Goal: Task Accomplishment & Management: Manage account settings

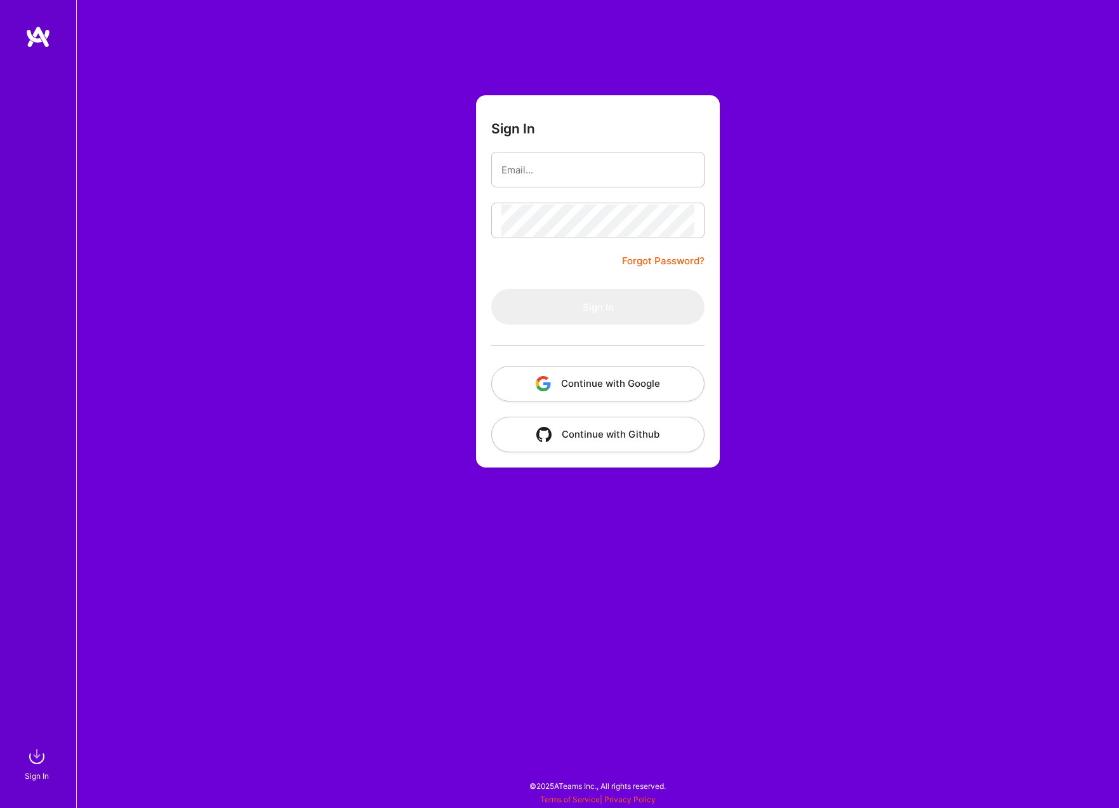
click at [440, 100] on div "Sign In Forgot Password? Sign In Continue with Google Continue with Github" at bounding box center [597, 404] width 1043 height 808
click at [637, 258] on link "Forgot Password?" at bounding box center [663, 260] width 83 height 15
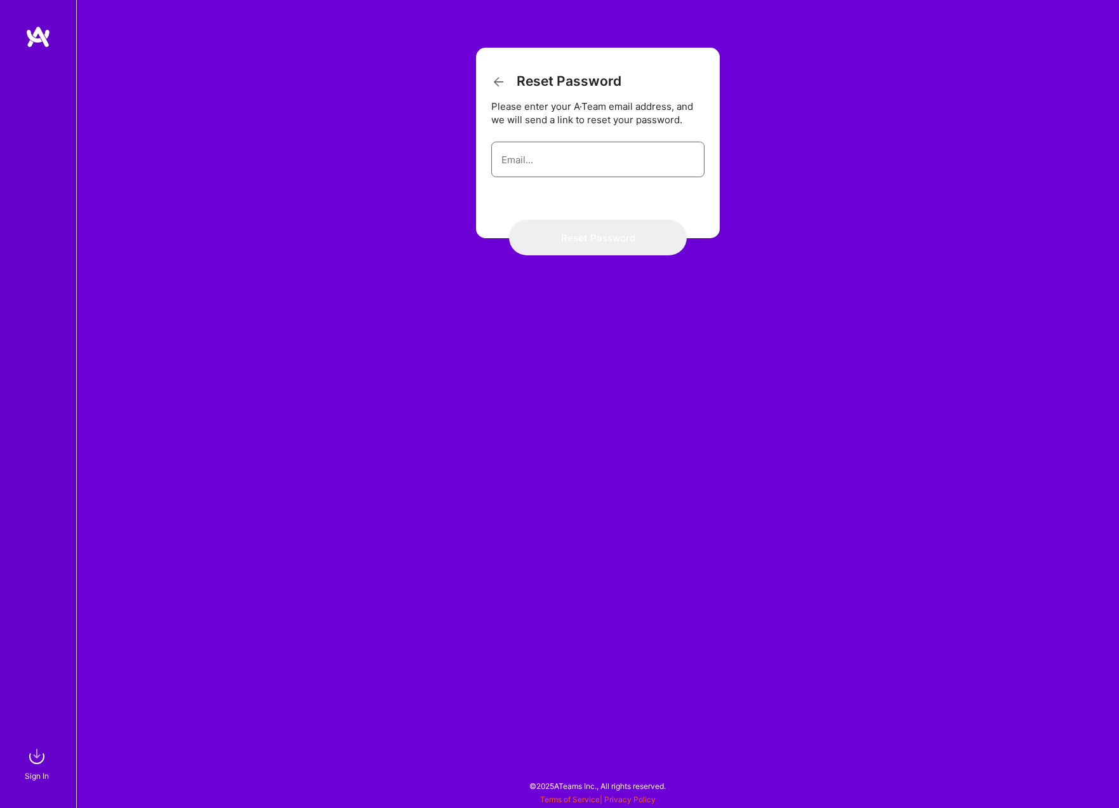
click at [533, 146] on input "email" at bounding box center [598, 159] width 193 height 32
type input "[EMAIL_ADDRESS][DOMAIN_NAME]"
click at [622, 240] on button "Reset Password" at bounding box center [598, 238] width 178 height 36
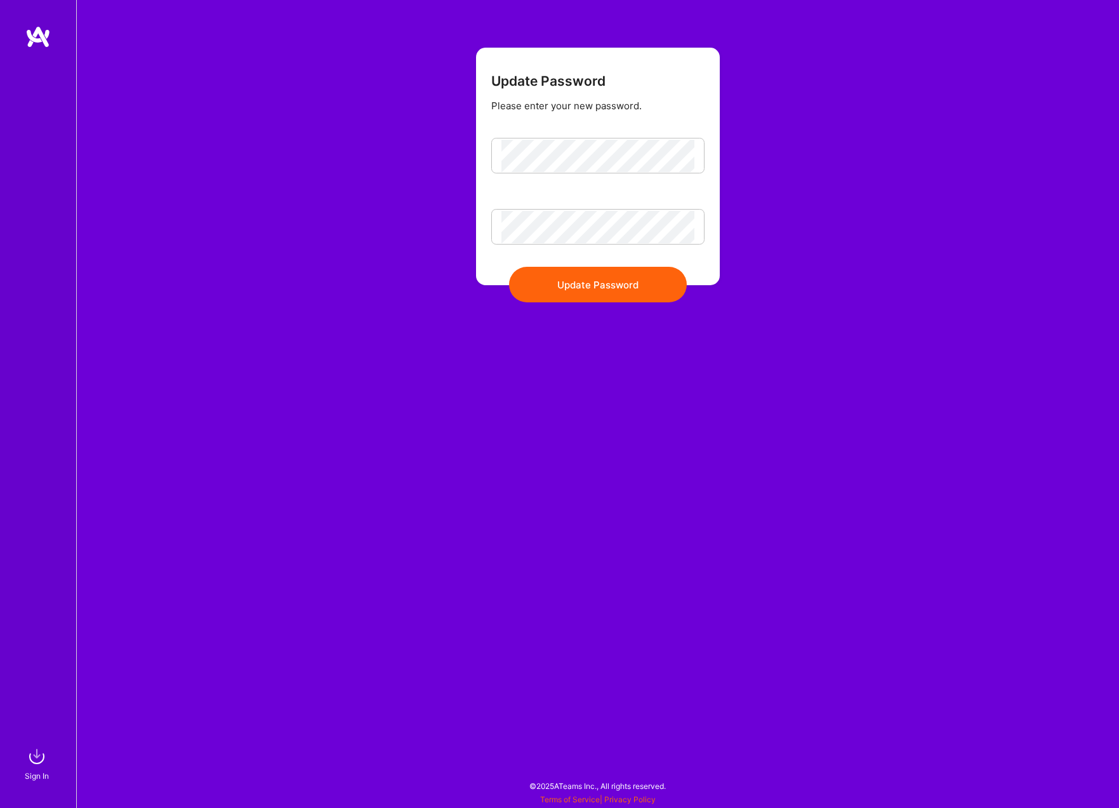
click at [624, 284] on button "Update Password" at bounding box center [598, 285] width 178 height 36
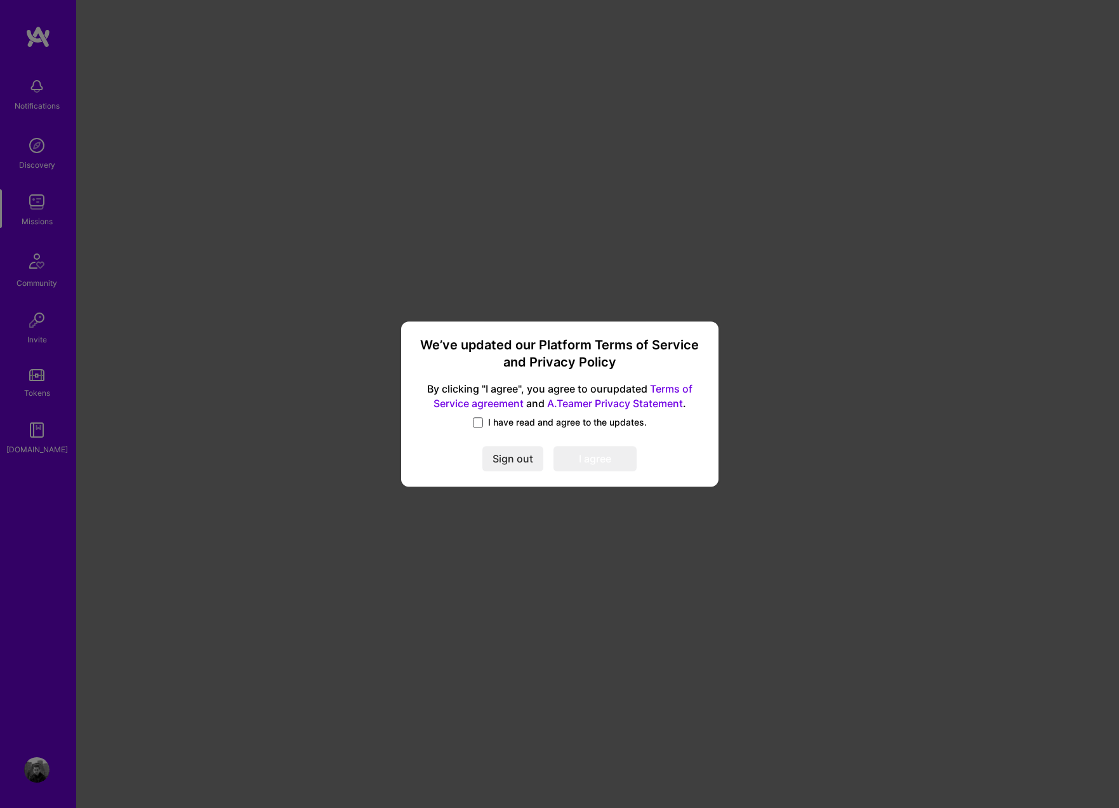
click at [481, 423] on span at bounding box center [478, 422] width 10 height 10
click at [0, 0] on input "I have read and agree to the updates." at bounding box center [0, 0] width 0 height 0
click at [611, 454] on button "I agree" at bounding box center [595, 458] width 83 height 25
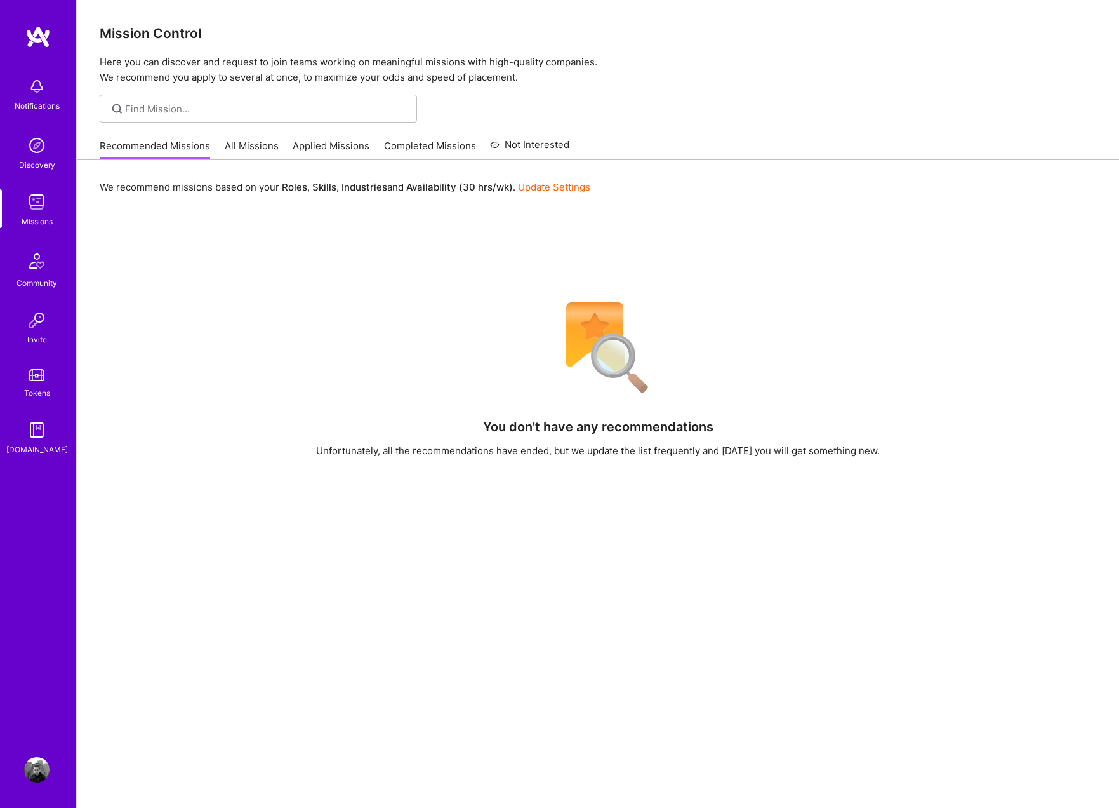
click at [232, 142] on link "All Missions" at bounding box center [252, 149] width 54 height 21
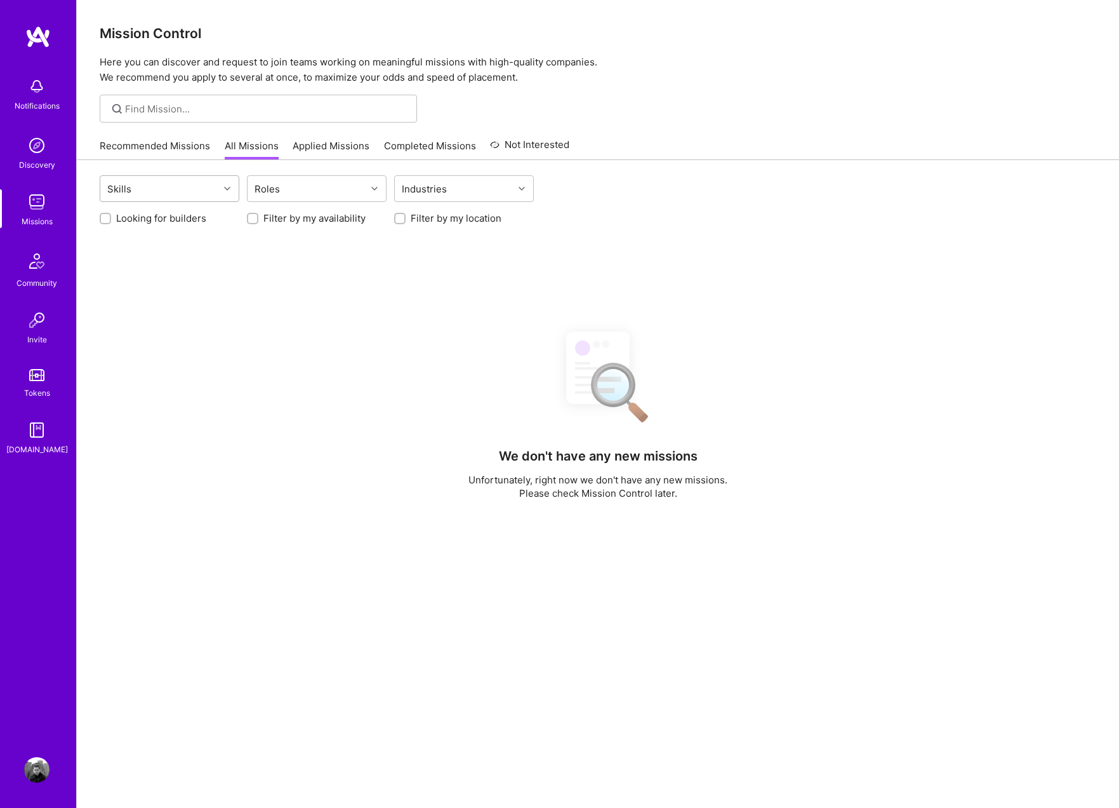
click at [211, 180] on div "Skills" at bounding box center [159, 188] width 119 height 25
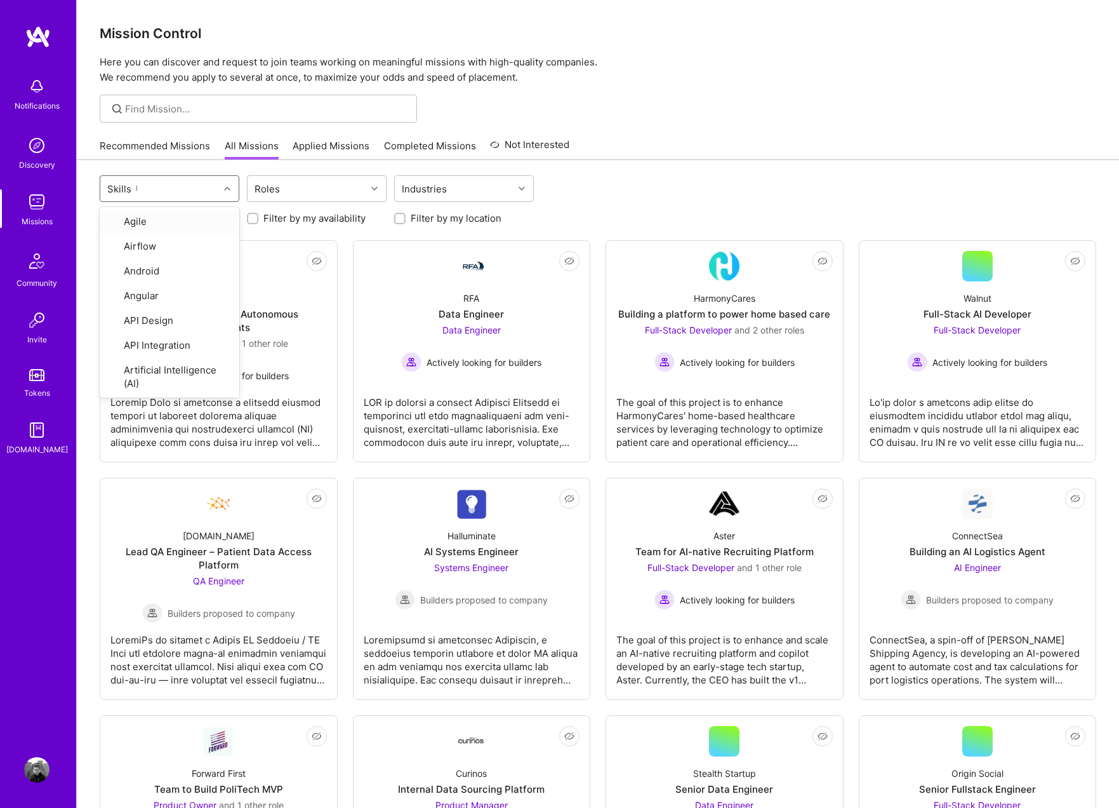
type input "UX"
click at [111, 267] on input "checkbox" at bounding box center [114, 269] width 9 height 9
checkbox input "true"
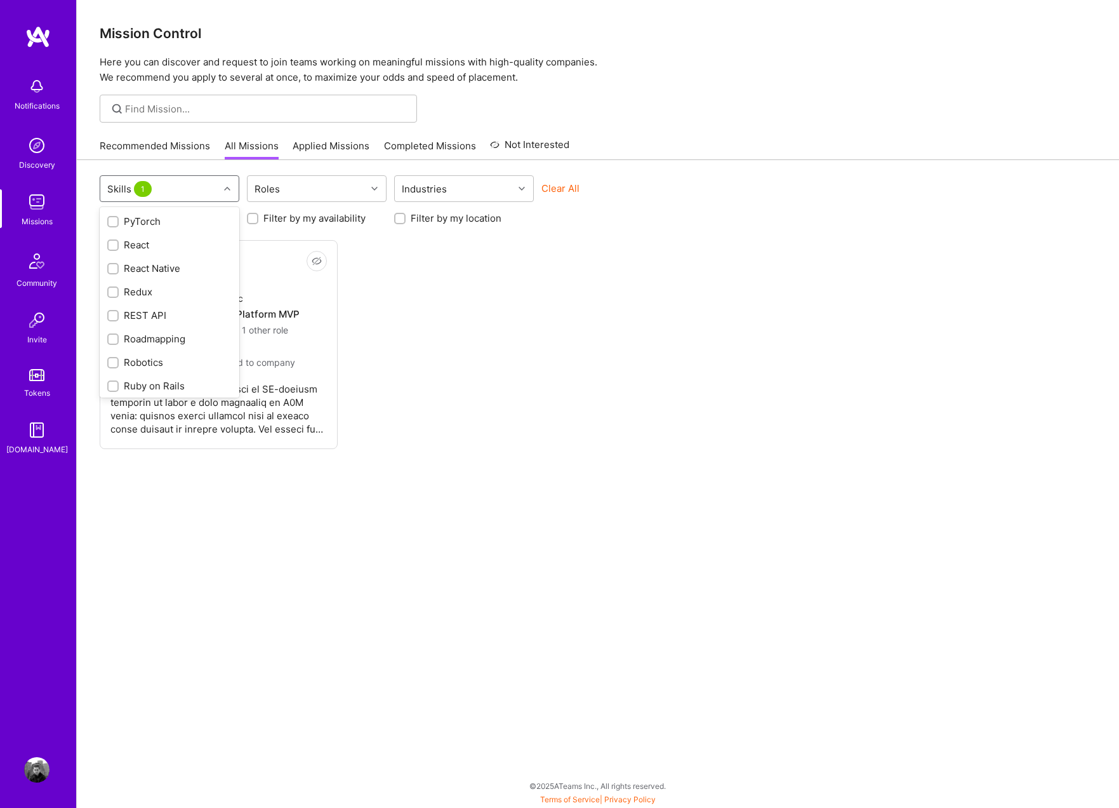
scroll to position [1731, 0]
click at [115, 356] on input "checkbox" at bounding box center [114, 360] width 9 height 9
checkbox input "true"
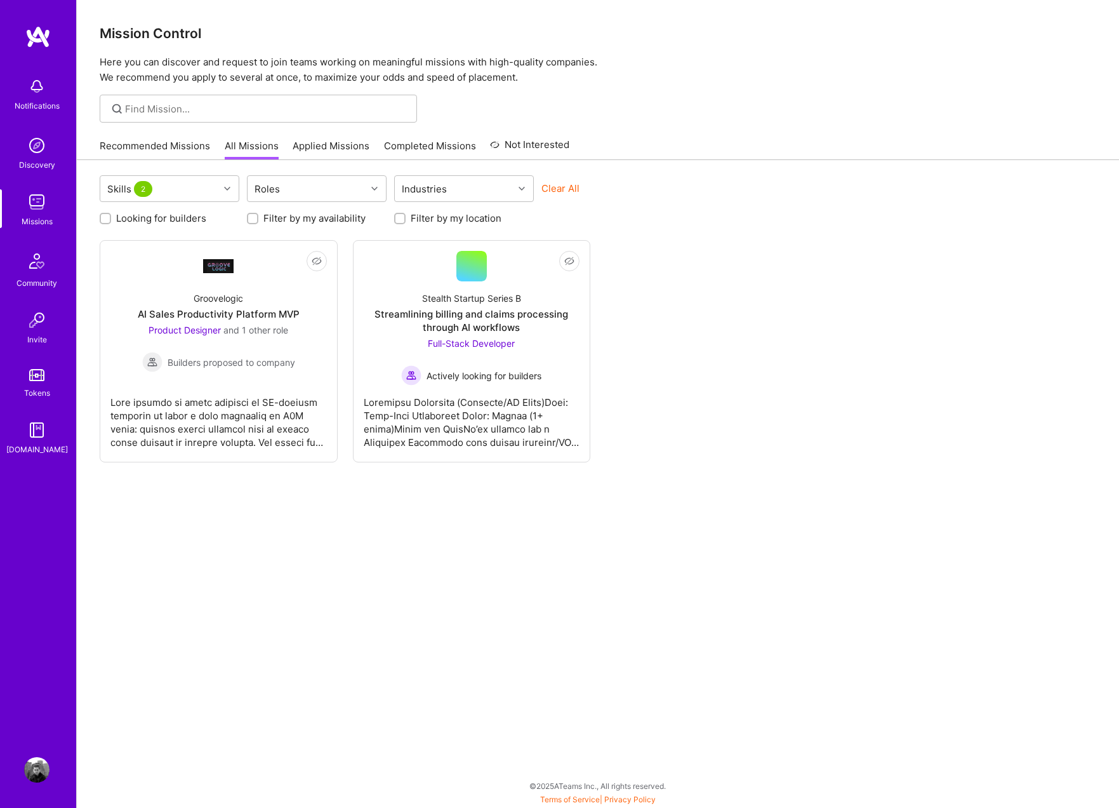
click at [653, 188] on div "Clear All" at bounding box center [612, 193] width 140 height 23
